Goal: Information Seeking & Learning: Understand process/instructions

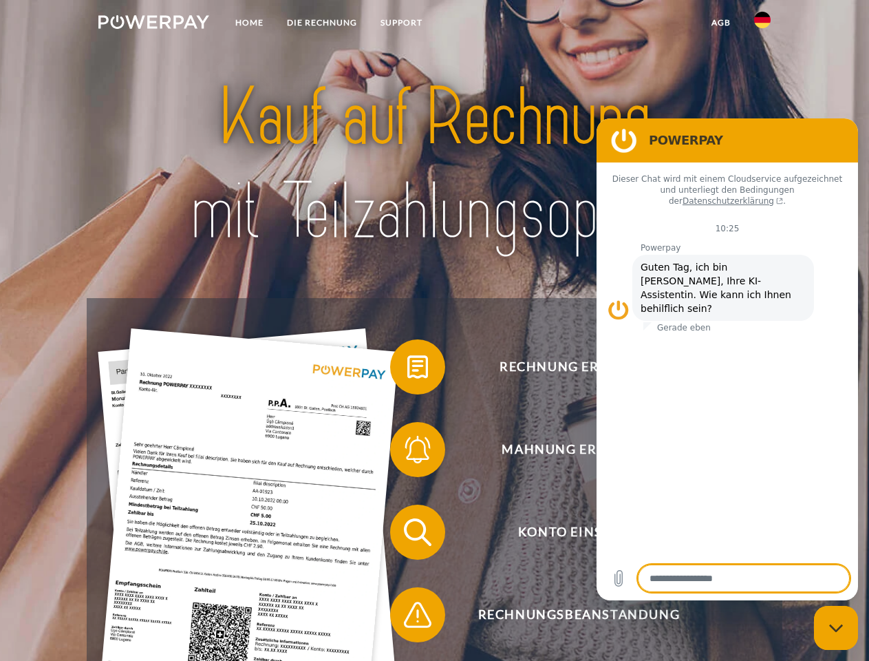
click at [153, 24] on img at bounding box center [153, 22] width 111 height 14
click at [763, 24] on img at bounding box center [762, 20] width 17 height 17
click at [721, 23] on link "agb" at bounding box center [721, 22] width 43 height 25
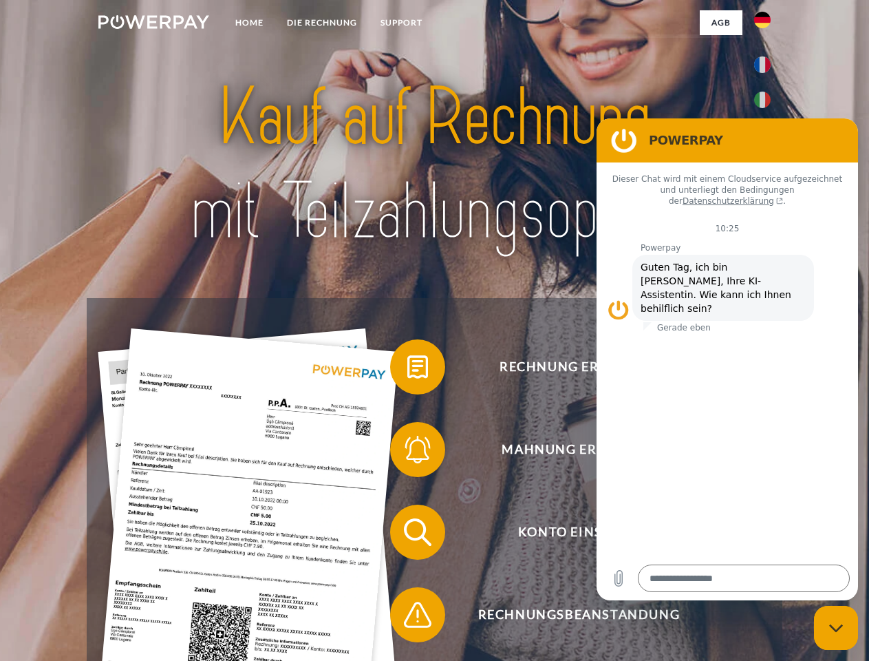
click at [407, 370] on span at bounding box center [397, 366] width 69 height 69
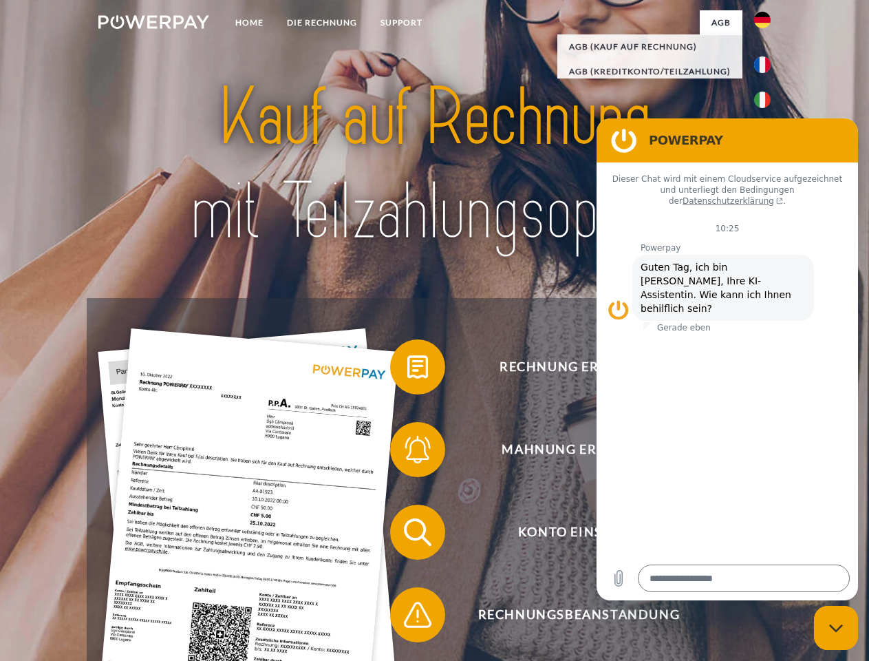
click at [407, 452] on span at bounding box center [397, 449] width 69 height 69
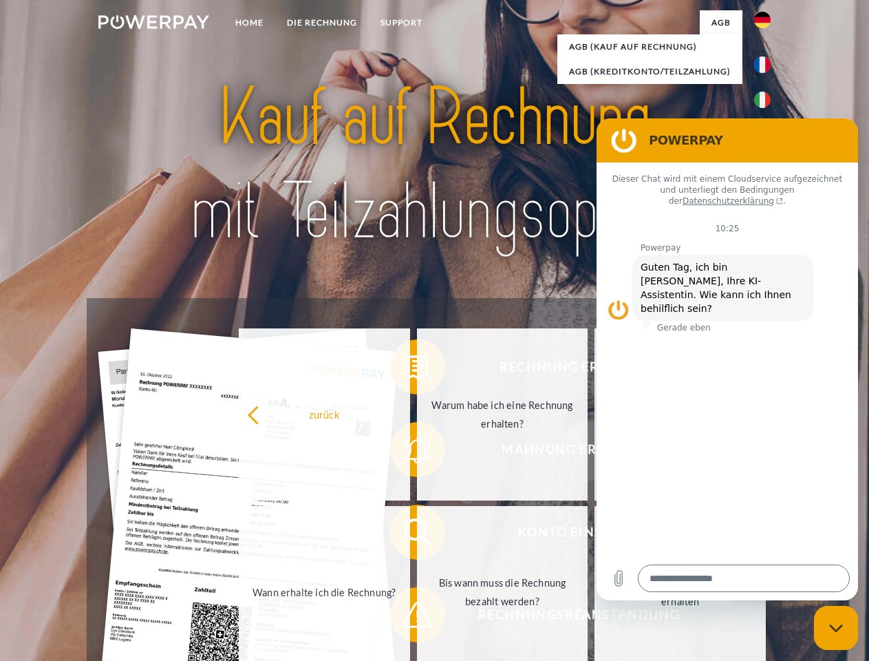
click at [417, 535] on link "Bis wann muss die Rechnung bezahlt werden?" at bounding box center [502, 592] width 171 height 172
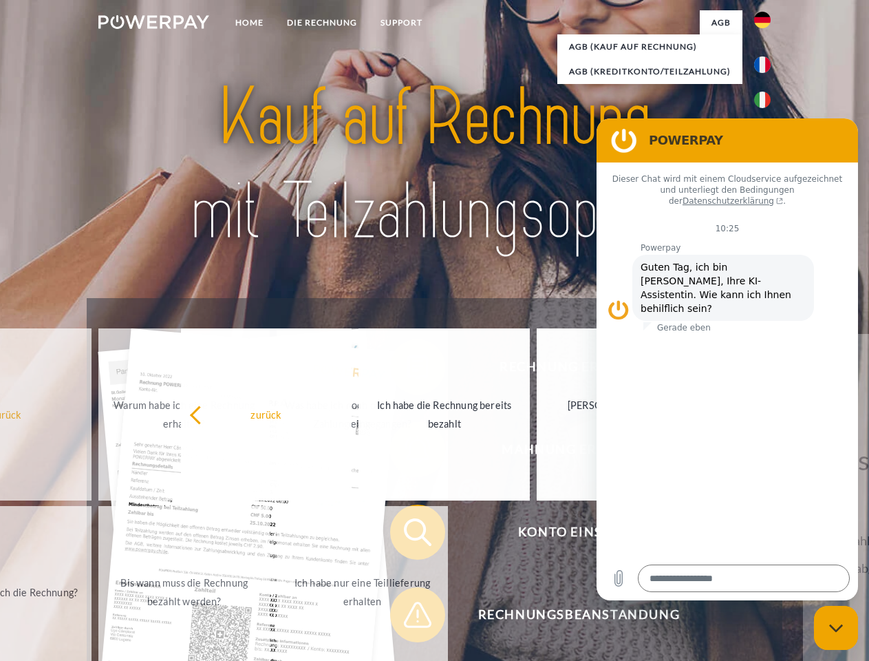
click at [407, 617] on span at bounding box center [397, 614] width 69 height 69
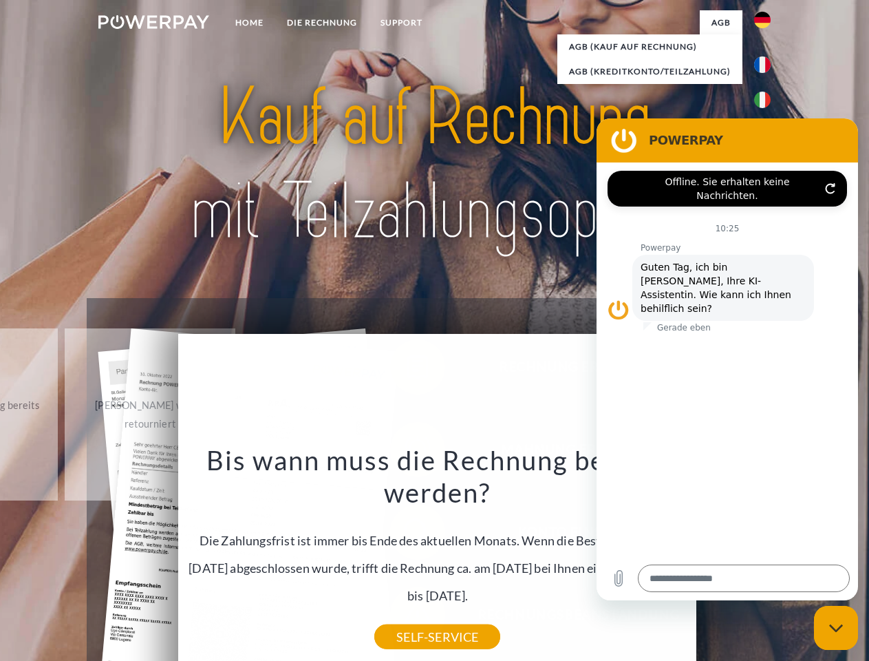
click at [836, 628] on icon "Messaging-Fenster schließen" at bounding box center [836, 628] width 14 height 9
type textarea "*"
